Goal: Task Accomplishment & Management: Manage account settings

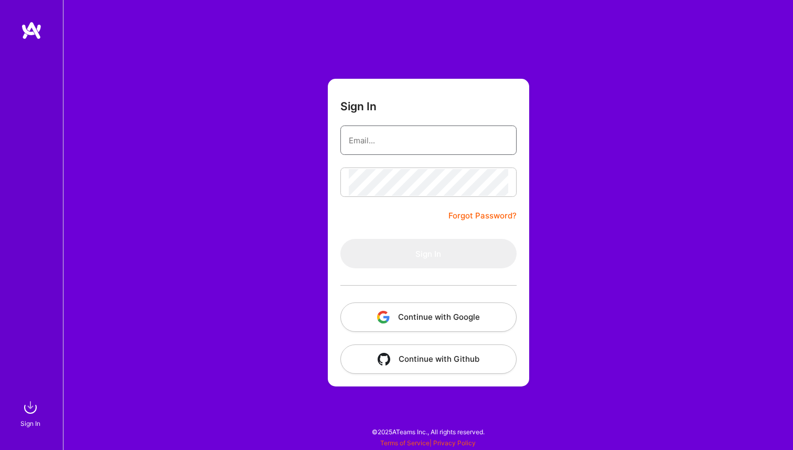
type input "[EMAIL_ADDRESS][DOMAIN_NAME]"
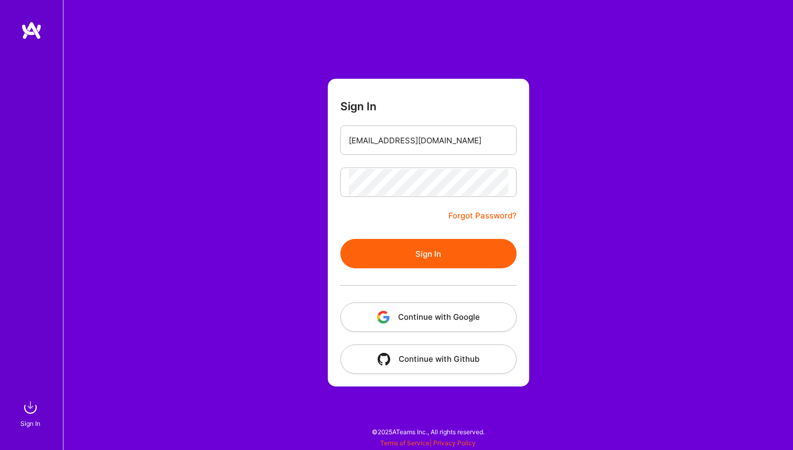
click at [453, 320] on button "Continue with Google" at bounding box center [428, 316] width 176 height 29
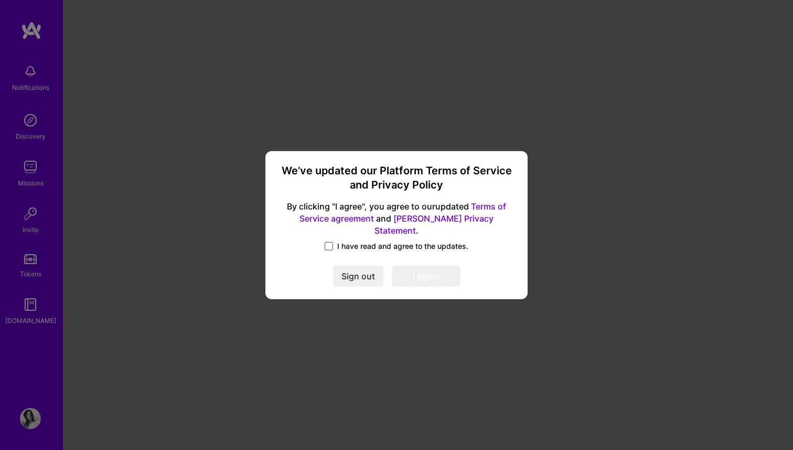
click at [328, 242] on span at bounding box center [329, 246] width 8 height 8
click at [0, 0] on input "I have read and agree to the updates." at bounding box center [0, 0] width 0 height 0
click at [435, 266] on button "I agree" at bounding box center [426, 275] width 69 height 21
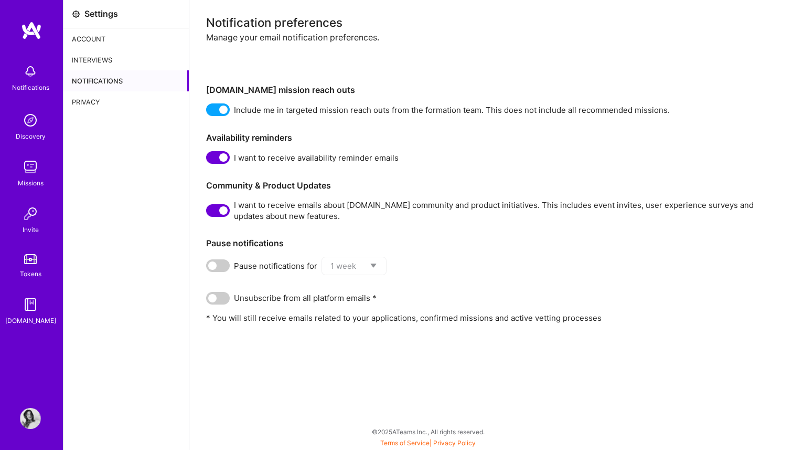
click at [483, 229] on div "Notification preferences Manage your email notification preferences. [DOMAIN_NA…" at bounding box center [491, 170] width 570 height 306
